Goal: Task Accomplishment & Management: Manage account settings

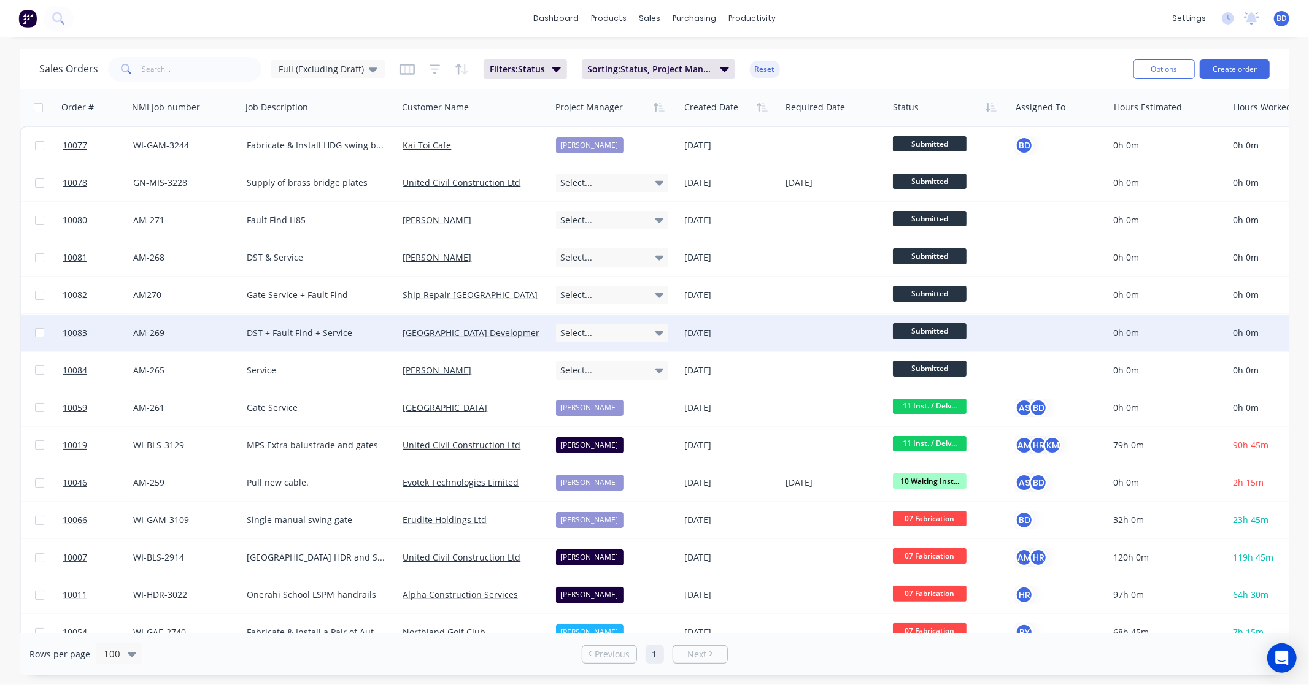
click at [939, 330] on span "Submitted" at bounding box center [930, 330] width 74 height 15
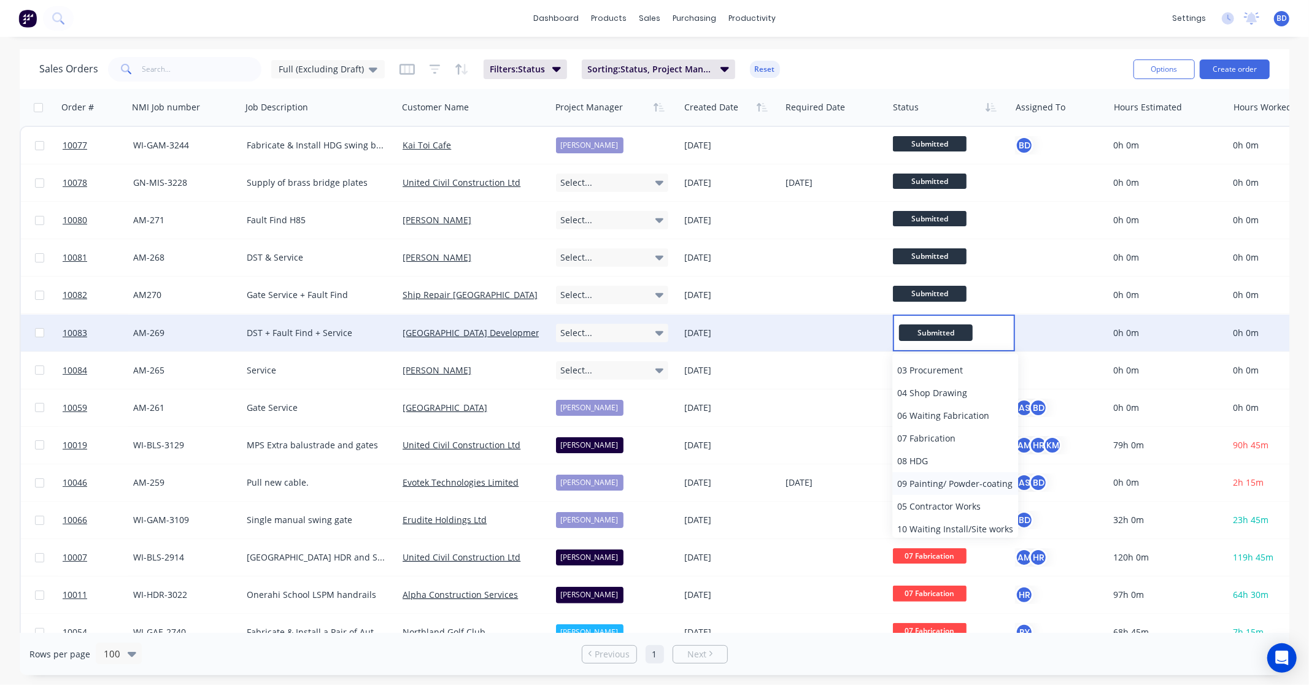
scroll to position [136, 0]
click at [943, 460] on span "10 Waiting Install/Site works" at bounding box center [955, 461] width 116 height 12
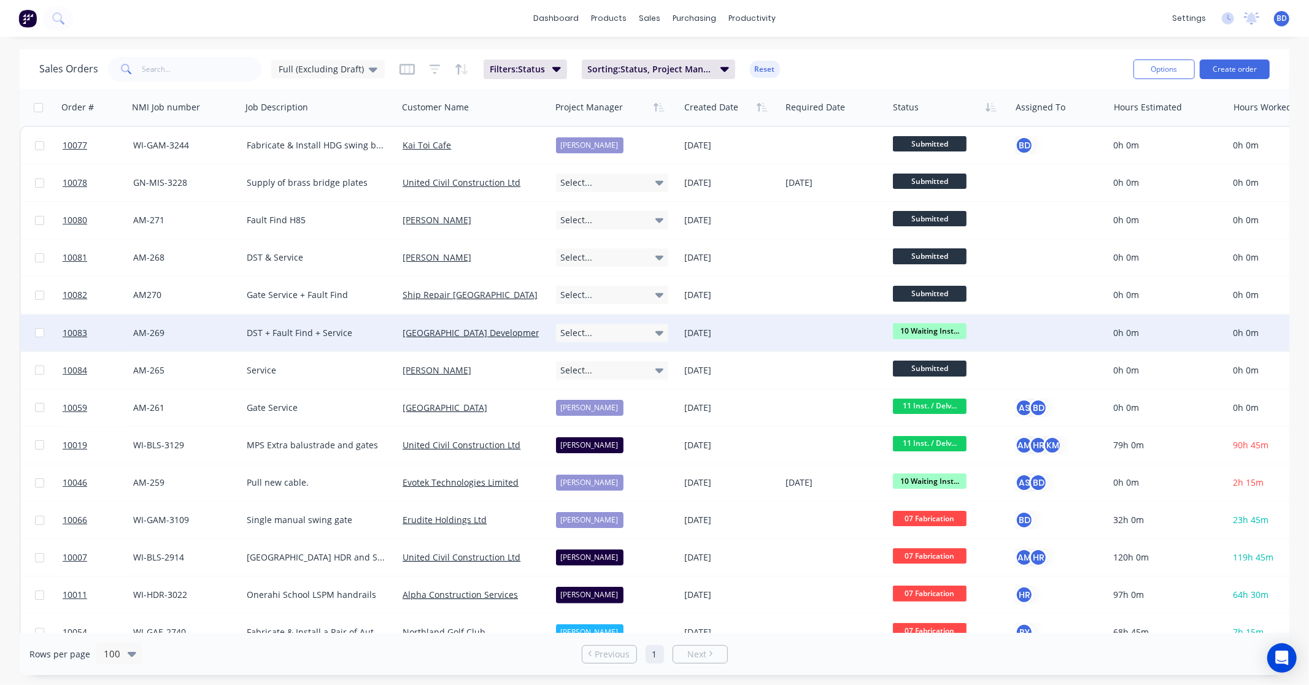
click at [652, 338] on div "Select..." at bounding box center [612, 333] width 113 height 18
click at [620, 447] on div "[PERSON_NAME]" at bounding box center [594, 447] width 67 height 17
click at [75, 332] on span "10083" at bounding box center [75, 333] width 25 height 12
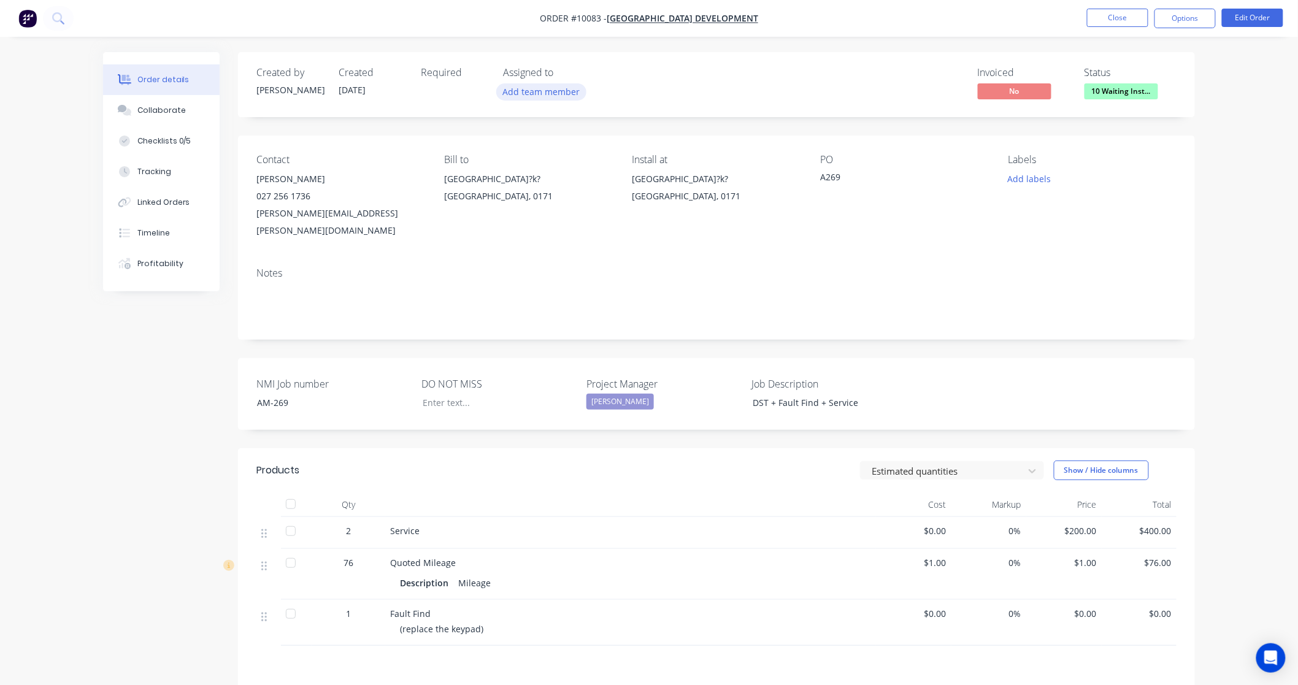
click at [536, 89] on button "Add team member" at bounding box center [541, 91] width 90 height 17
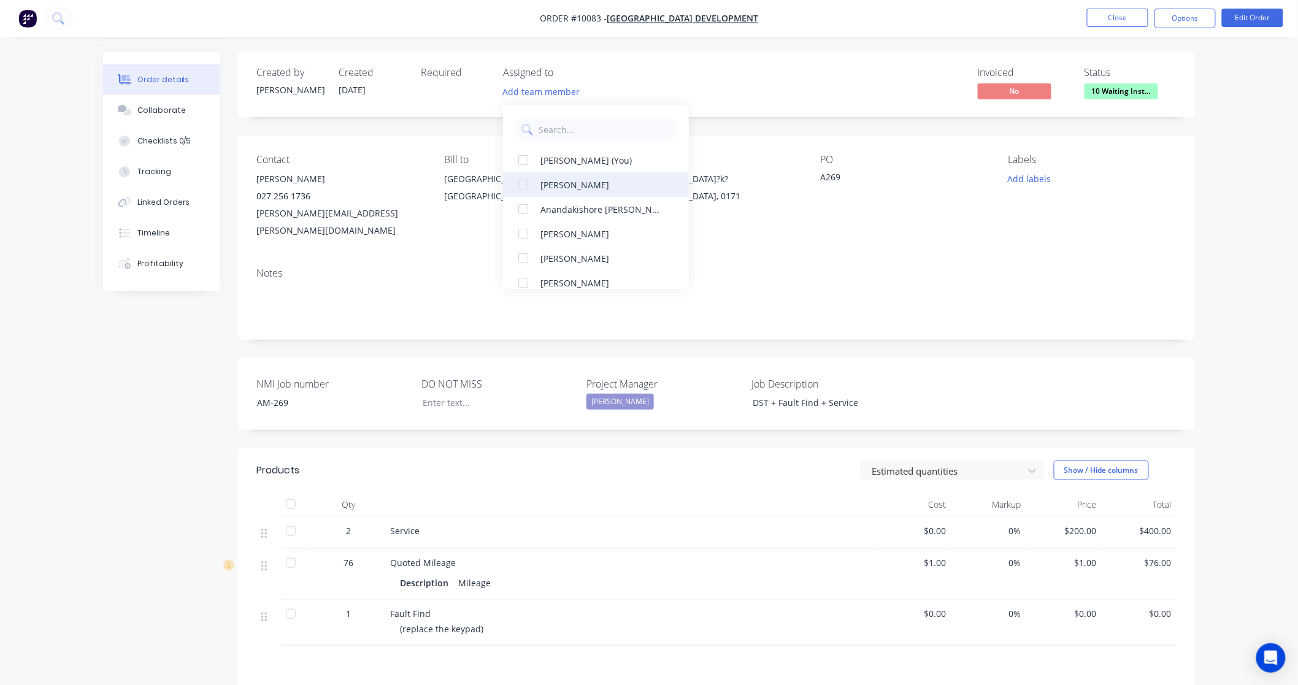
click at [552, 180] on div "[PERSON_NAME]" at bounding box center [603, 185] width 124 height 13
click at [555, 188] on div "[PERSON_NAME] (You)" at bounding box center [603, 185] width 124 height 13
click at [949, 235] on div "Contact [PERSON_NAME] [PHONE_NUMBER] [PERSON_NAME][EMAIL_ADDRESS][PERSON_NAME][…" at bounding box center [716, 197] width 957 height 122
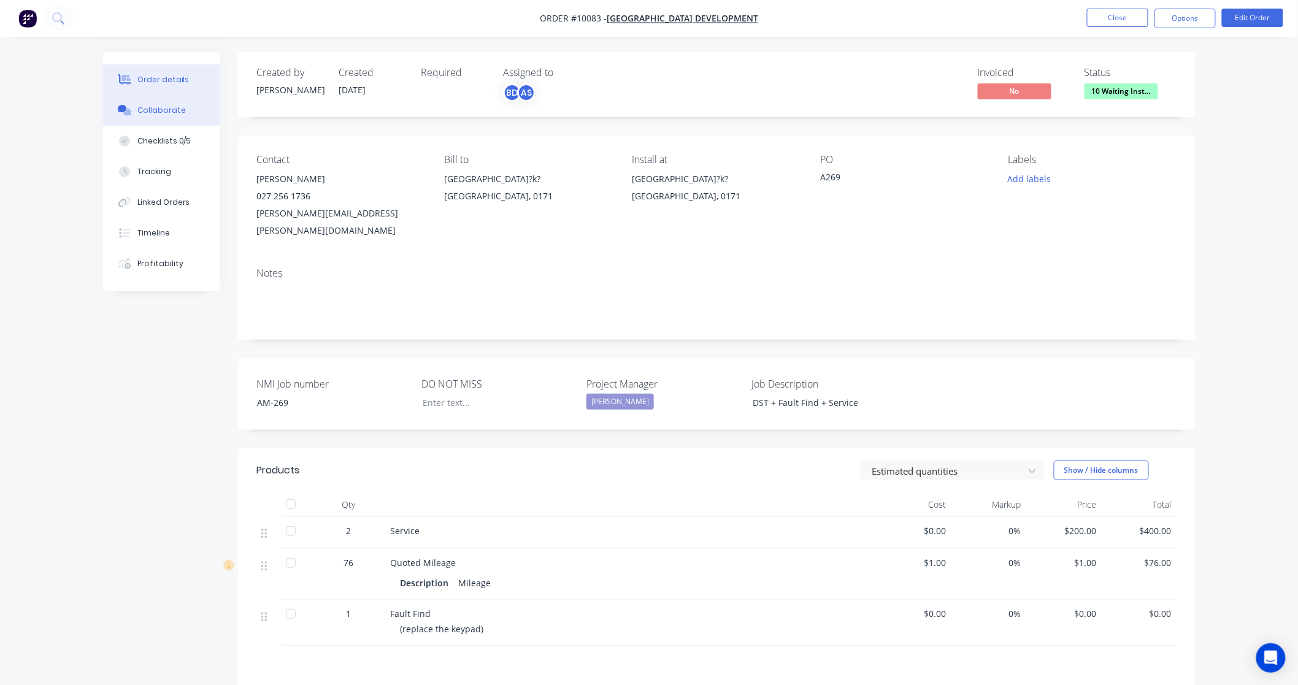
click at [150, 106] on div "Collaborate" at bounding box center [161, 110] width 48 height 11
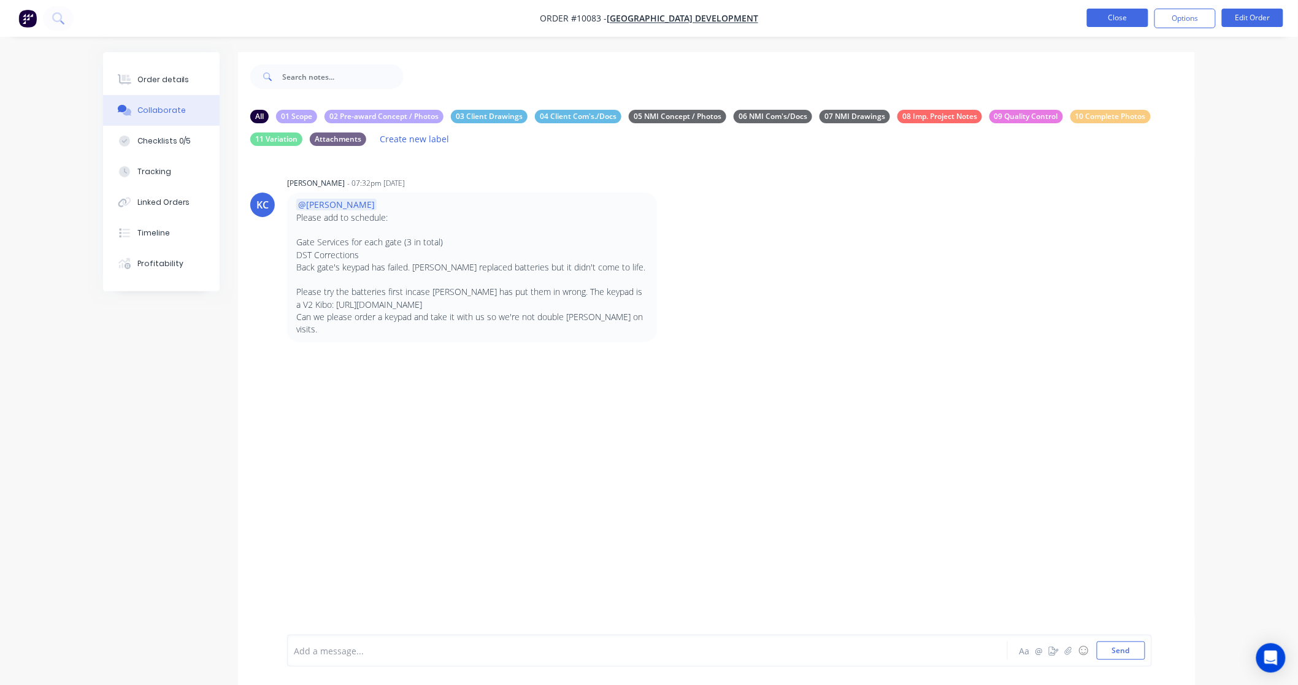
click at [1127, 10] on button "Close" at bounding box center [1117, 18] width 61 height 18
